Goal: Task Accomplishment & Management: Manage account settings

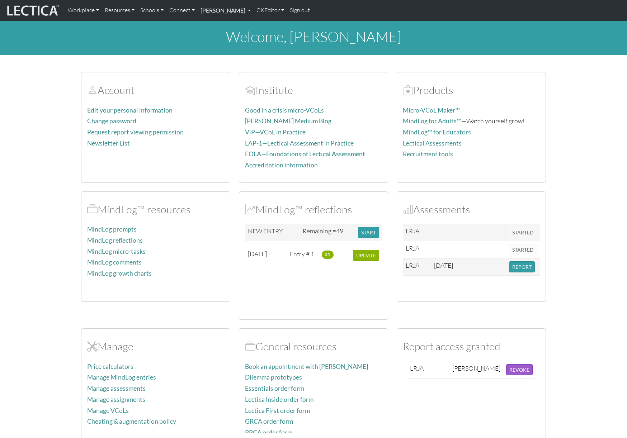
click at [254, 12] on link "[PERSON_NAME]" at bounding box center [226, 10] width 56 height 15
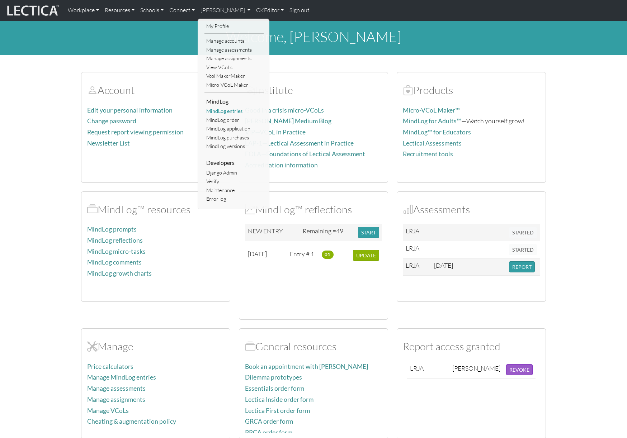
click at [232, 110] on link "MindLog entries" at bounding box center [233, 111] width 59 height 9
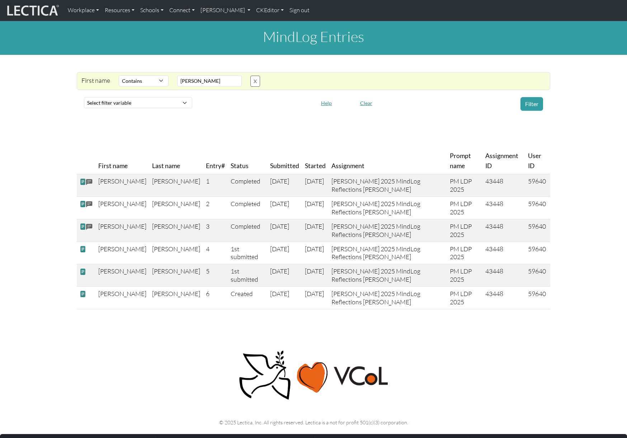
select select "icontains"
click at [206, 114] on div "MindLog Entries First name Select filter Contains Equals Does not equal Starts …" at bounding box center [313, 168] width 627 height 294
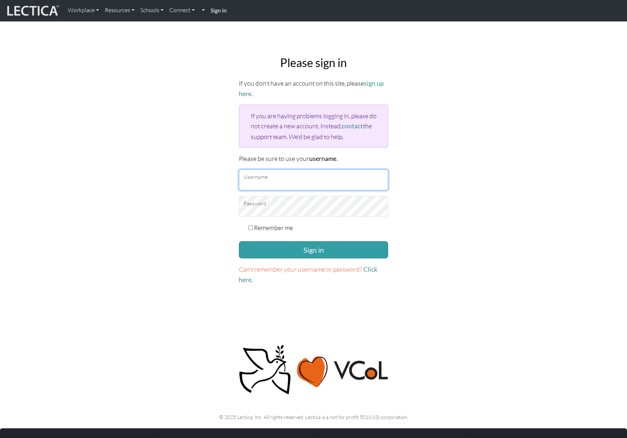
click at [260, 182] on input "Username" at bounding box center [313, 180] width 149 height 21
type input "amcorreia"
click at [239, 241] on button "Sign in" at bounding box center [313, 249] width 149 height 17
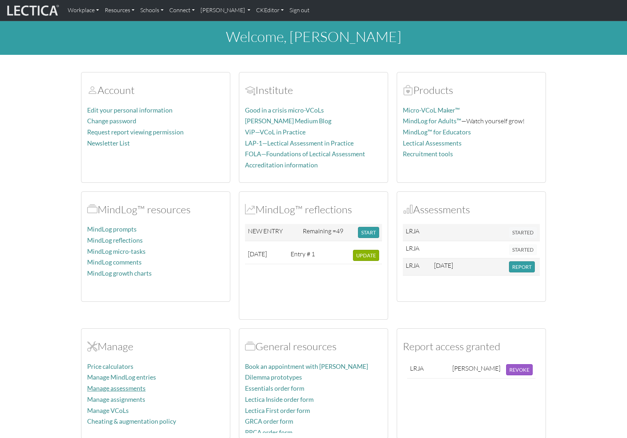
click at [129, 388] on link "Manage assessments" at bounding box center [116, 389] width 58 height 8
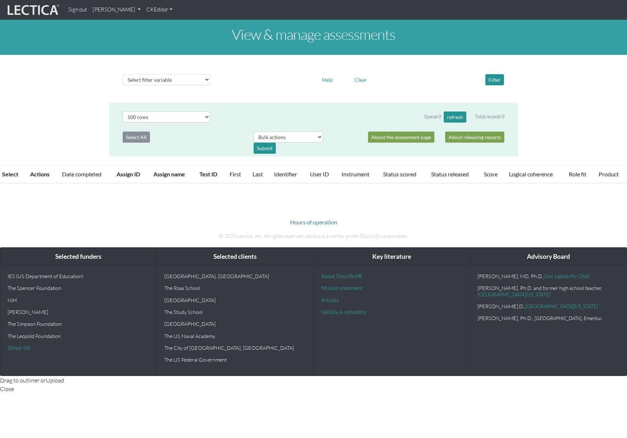
select select "100"
click at [454, 118] on button "refresh" at bounding box center [455, 117] width 23 height 11
select select "100"
click at [457, 117] on button "refresh" at bounding box center [455, 117] width 23 height 11
click at [269, 90] on div "Select filter variable Assignment name Assignment ID Clarity persuasive Clarity…" at bounding box center [313, 79] width 409 height 37
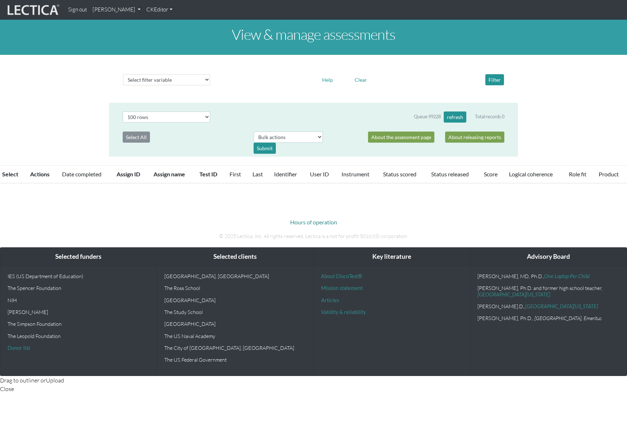
click at [61, 136] on div "View & manage assessments Select filter variable Assignment name Assignment ID …" at bounding box center [313, 102] width 627 height 164
select select "100"
click at [190, 218] on p "Hours of operation" at bounding box center [313, 222] width 398 height 9
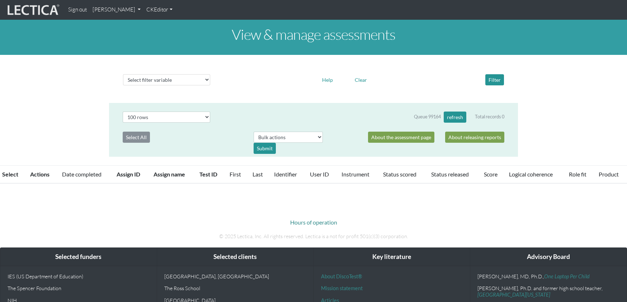
click at [238, 115] on div "Queue 99164 refresh Total records 0" at bounding box center [363, 117] width 295 height 11
select select "100"
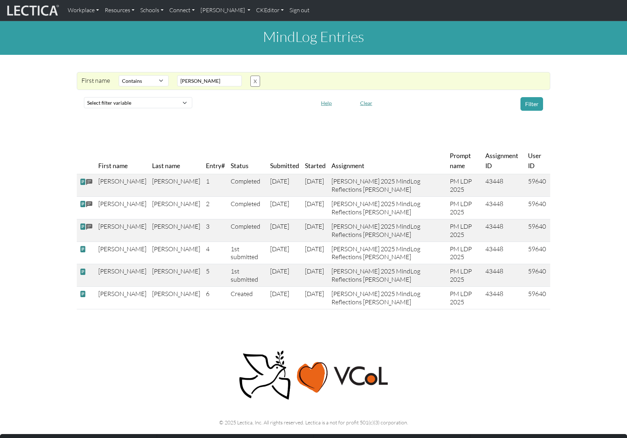
select select "icontains"
click at [254, 11] on link "[PERSON_NAME]" at bounding box center [226, 10] width 56 height 15
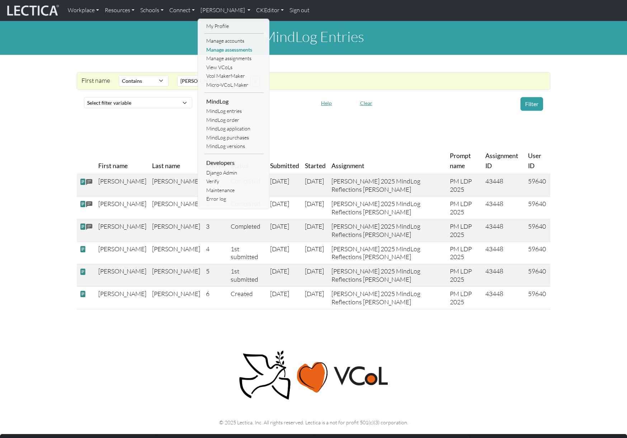
click at [232, 49] on link "Manage assessments" at bounding box center [233, 50] width 59 height 9
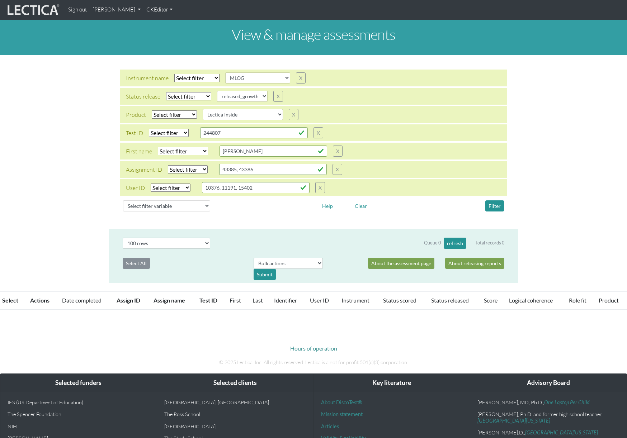
select select
select select "MLOG"
select select
select select "released_growth"
select select
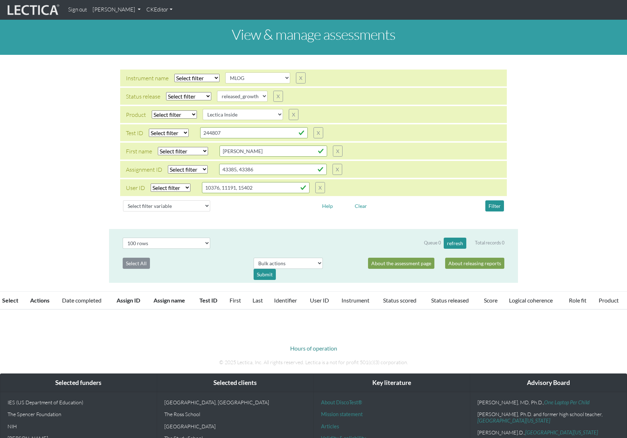
select select "Lectica Inside"
select select "100"
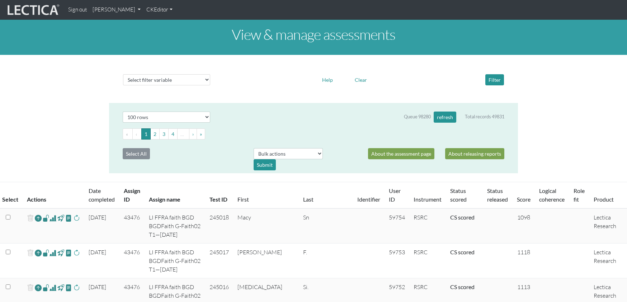
select select "100"
click at [443, 118] on button "refresh" at bounding box center [445, 117] width 23 height 11
